Goal: Task Accomplishment & Management: Complete application form

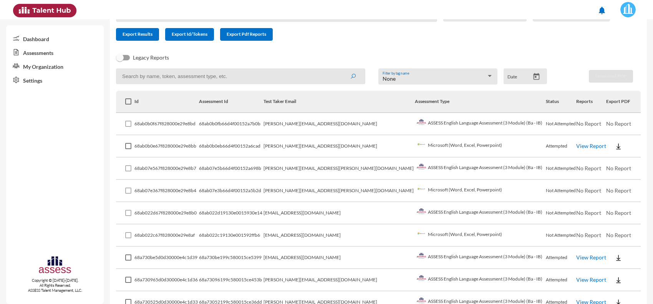
scroll to position [68, 0]
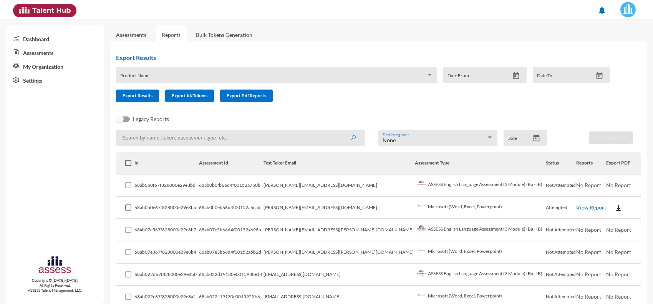
click at [123, 37] on link "Assessments" at bounding box center [131, 35] width 30 height 7
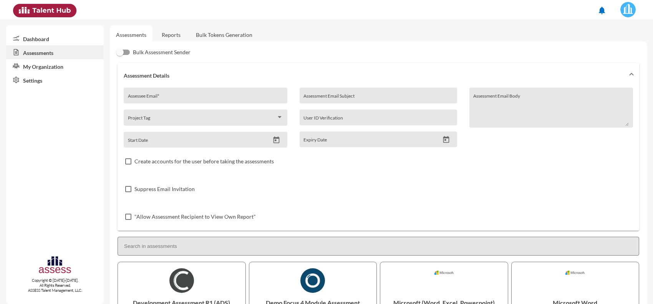
click at [184, 99] on input "Assessee Email *" at bounding box center [206, 98] width 156 height 6
paste input "[EMAIL_ADDRESS][DOMAIN_NAME]"
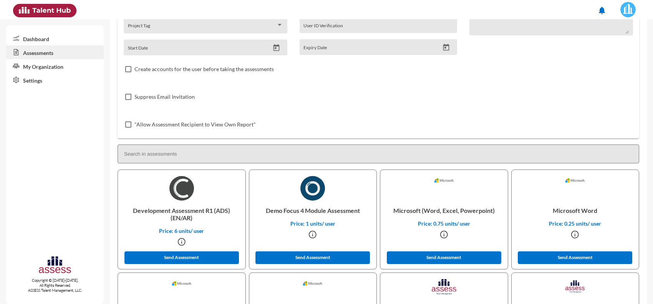
scroll to position [96, 0]
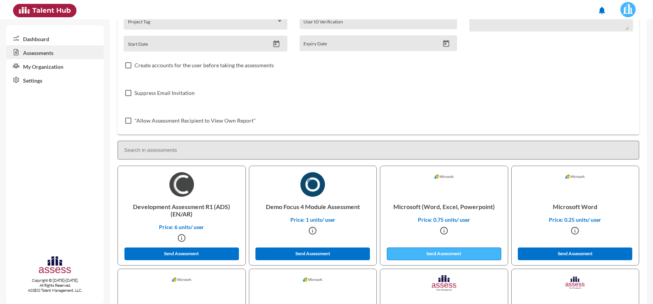
type input "[EMAIL_ADDRESS][DOMAIN_NAME]"
click at [438, 252] on button "Send Assessment" at bounding box center [444, 254] width 115 height 13
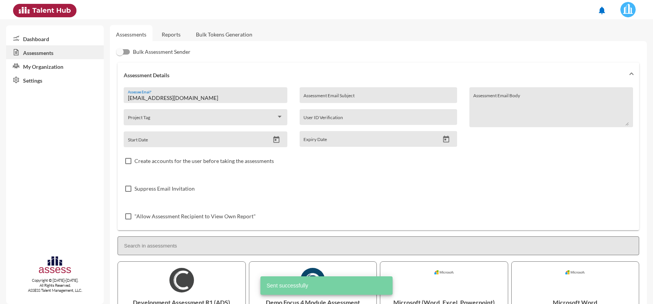
scroll to position [0, 0]
click at [175, 35] on link "Reports" at bounding box center [171, 34] width 31 height 19
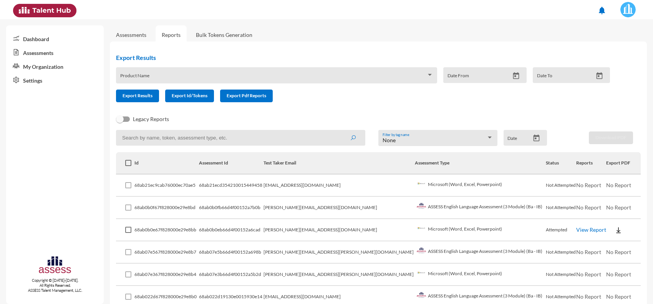
click at [577, 206] on span "No Report" at bounding box center [589, 207] width 25 height 7
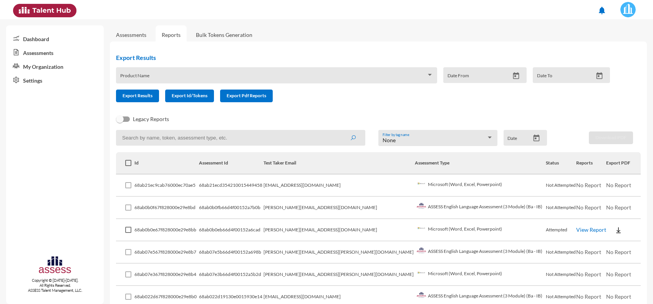
click at [418, 220] on td "Microsoft (Word, Excel, Powerpoint)" at bounding box center [480, 230] width 131 height 22
